Goal: Information Seeking & Learning: Learn about a topic

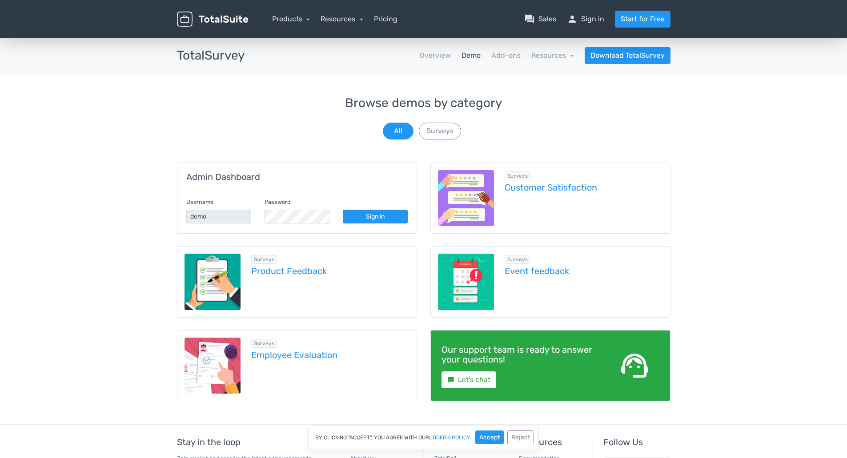
scroll to position [108, 0]
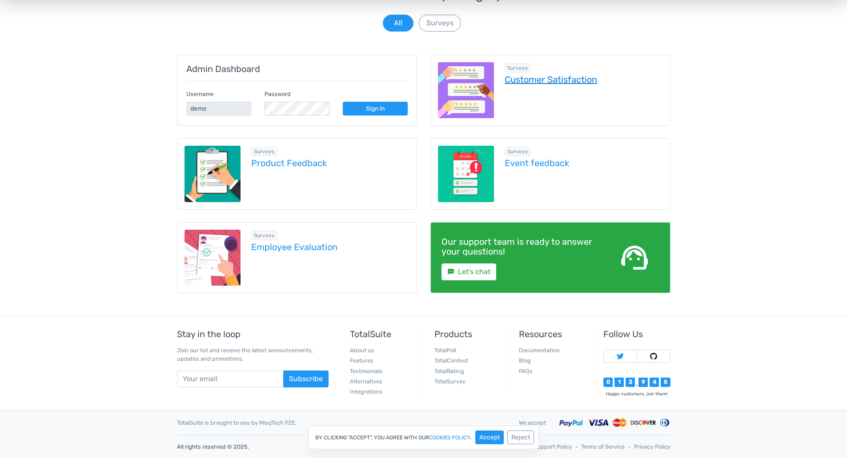
click at [529, 82] on link "Customer Satisfaction" at bounding box center [584, 80] width 158 height 10
click at [527, 82] on link "Customer Satisfaction" at bounding box center [584, 80] width 158 height 10
click at [320, 246] on link "Employee Evaluation" at bounding box center [330, 247] width 158 height 10
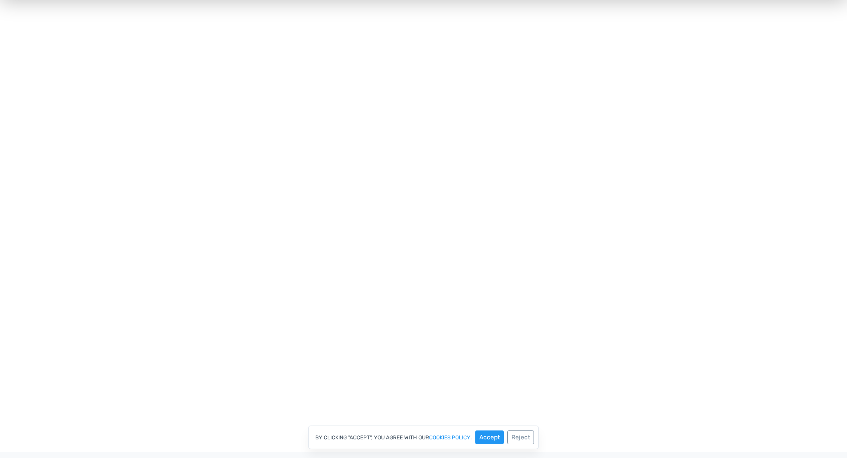
scroll to position [113, 0]
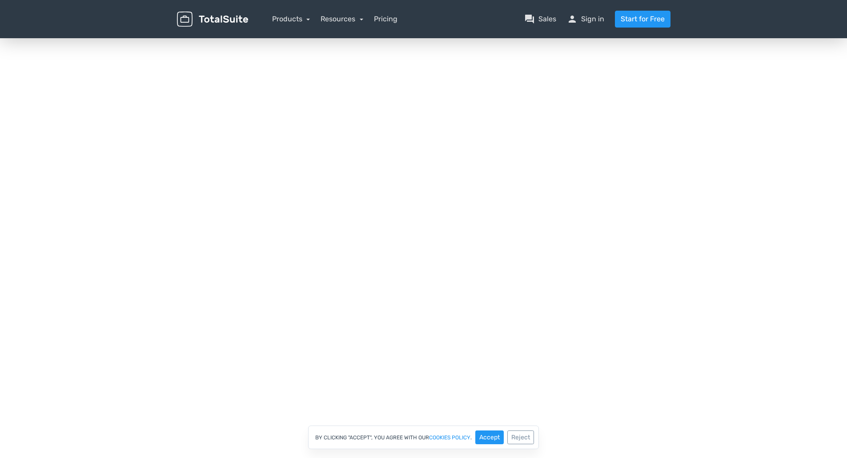
scroll to position [110, 0]
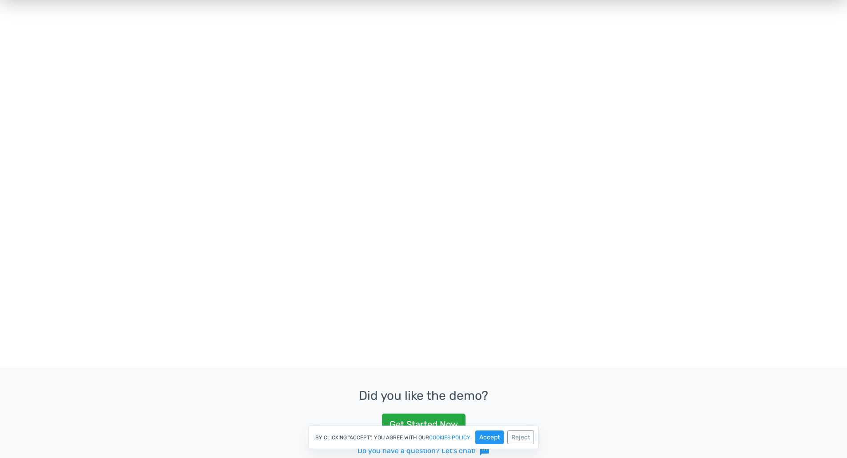
scroll to position [348, 0]
